Goal: Communication & Community: Answer question/provide support

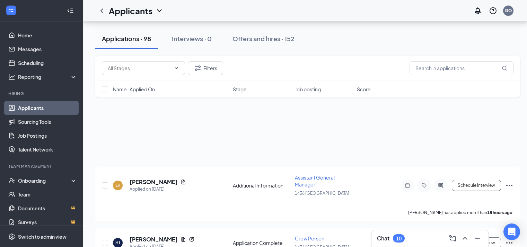
scroll to position [259, 0]
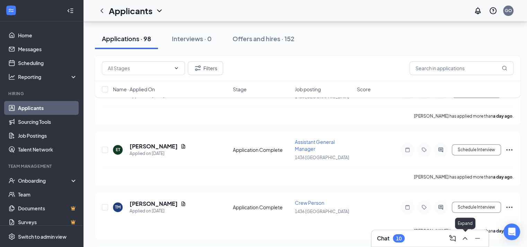
click at [462, 238] on icon "ChevronUp" at bounding box center [465, 239] width 8 height 8
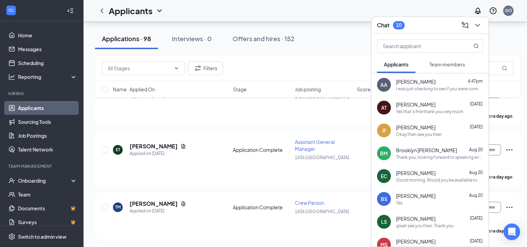
click at [265, 71] on div "Filters" at bounding box center [308, 68] width 412 height 14
click at [480, 27] on icon "ChevronDown" at bounding box center [477, 25] width 8 height 8
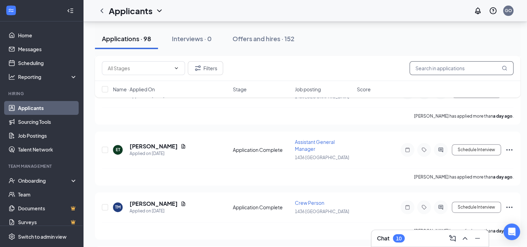
click at [447, 69] on input "text" at bounding box center [462, 68] width 104 height 14
type input "[PERSON_NAME]"
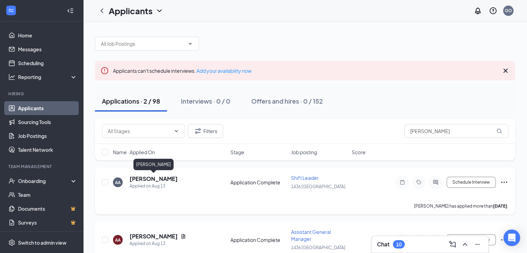
click at [155, 179] on h5 "[PERSON_NAME]" at bounding box center [154, 179] width 48 height 8
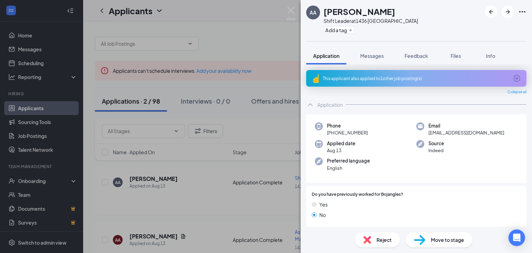
click at [513, 79] on icon "ArrowCircle" at bounding box center [516, 78] width 7 height 7
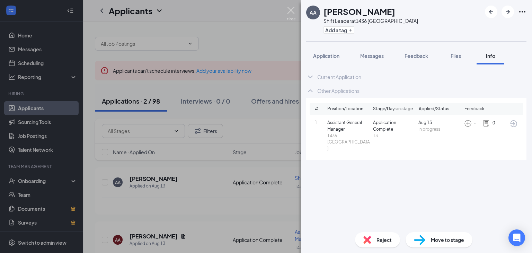
click at [292, 10] on img at bounding box center [291, 14] width 9 height 14
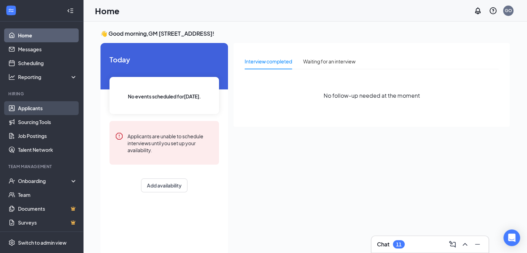
click at [28, 107] on link "Applicants" at bounding box center [47, 108] width 59 height 14
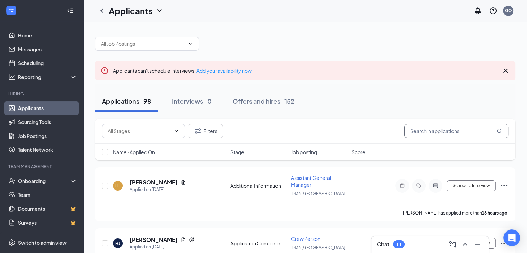
click at [428, 131] on input "text" at bounding box center [456, 131] width 104 height 14
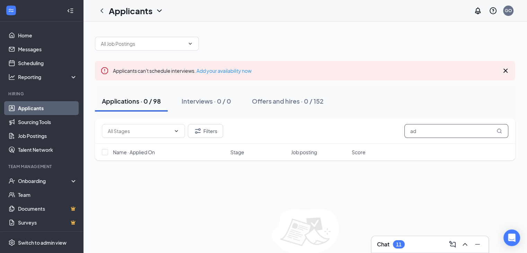
type input "a"
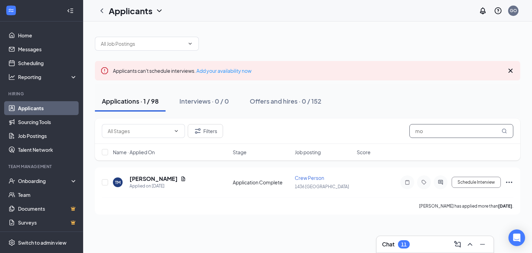
type input "m"
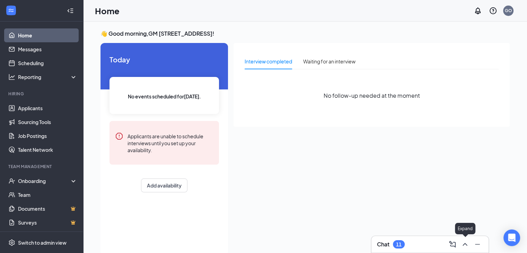
click at [465, 246] on icon "ChevronUp" at bounding box center [465, 244] width 8 height 8
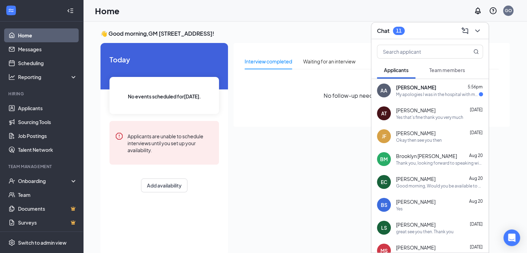
click at [421, 96] on div "My apologies I was in the hospital with my grandpa I think I will sadly have to…" at bounding box center [437, 94] width 83 height 6
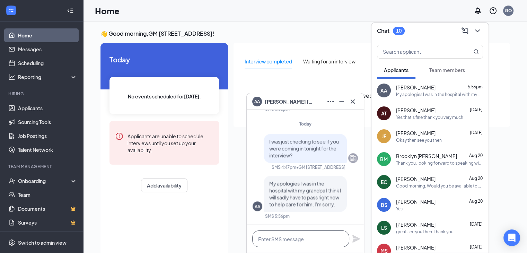
click at [271, 239] on textarea at bounding box center [300, 238] width 97 height 17
type textarea "N"
type textarea "T"
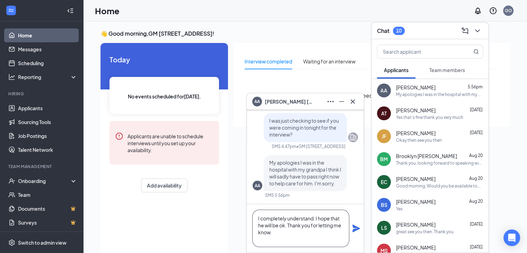
type textarea "I completely understand. I hope that he will be ok. Thank you for letting me kn…"
click at [357, 228] on icon "Plane" at bounding box center [356, 228] width 8 height 8
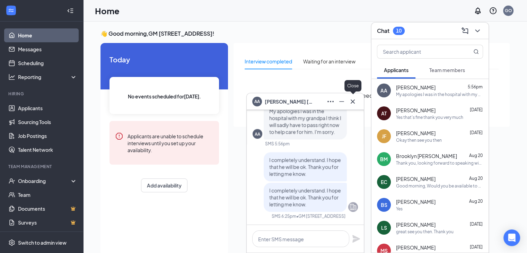
click at [353, 104] on icon "Cross" at bounding box center [353, 101] width 8 height 8
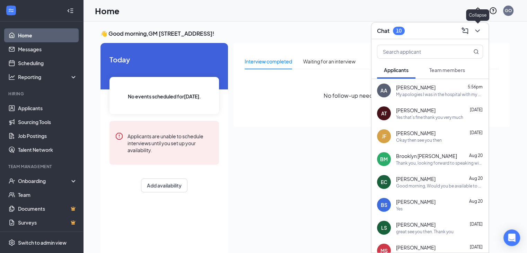
click at [480, 30] on icon "ChevronDown" at bounding box center [477, 31] width 8 height 8
